Goal: Task Accomplishment & Management: Complete application form

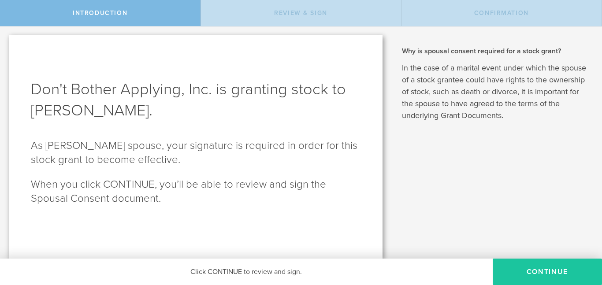
click at [533, 274] on button "CONTINUE" at bounding box center [547, 272] width 109 height 26
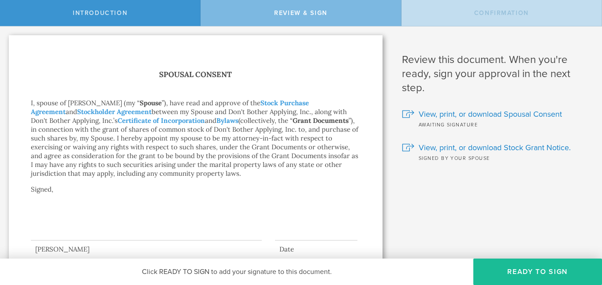
click at [44, 233] on div at bounding box center [146, 222] width 231 height 35
click at [56, 235] on div at bounding box center [146, 222] width 231 height 35
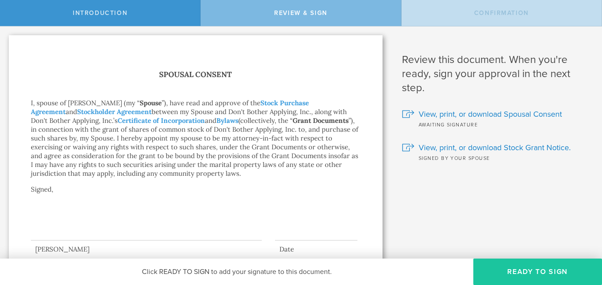
click at [510, 269] on button "Ready to Sign" at bounding box center [537, 272] width 129 height 26
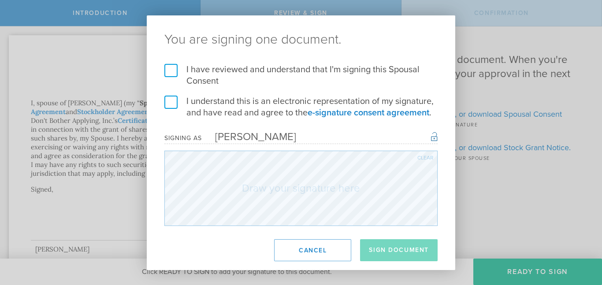
click at [169, 75] on label "I have reviewed and understand that I'm signing this Spousal Consent" at bounding box center [300, 75] width 273 height 23
click at [0, 0] on input "I have reviewed and understand that I'm signing this Spousal Consent" at bounding box center [0, 0] width 0 height 0
click at [172, 103] on label "I understand this is an electronic representation of my signature, and have rea…" at bounding box center [300, 107] width 273 height 23
click at [0, 0] on input "I understand this is an electronic representation of my signature, and have rea…" at bounding box center [0, 0] width 0 height 0
click at [236, 140] on div "[PERSON_NAME]" at bounding box center [249, 136] width 94 height 13
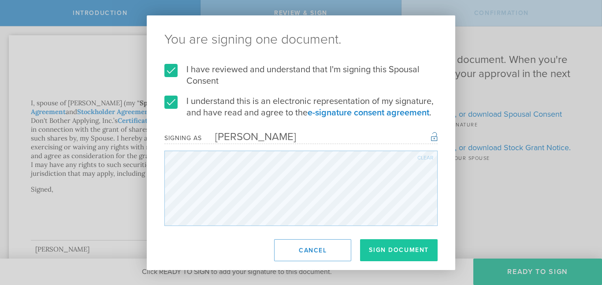
click at [387, 247] on button "Sign Document" at bounding box center [399, 250] width 78 height 22
